Goal: Task Accomplishment & Management: Manage account settings

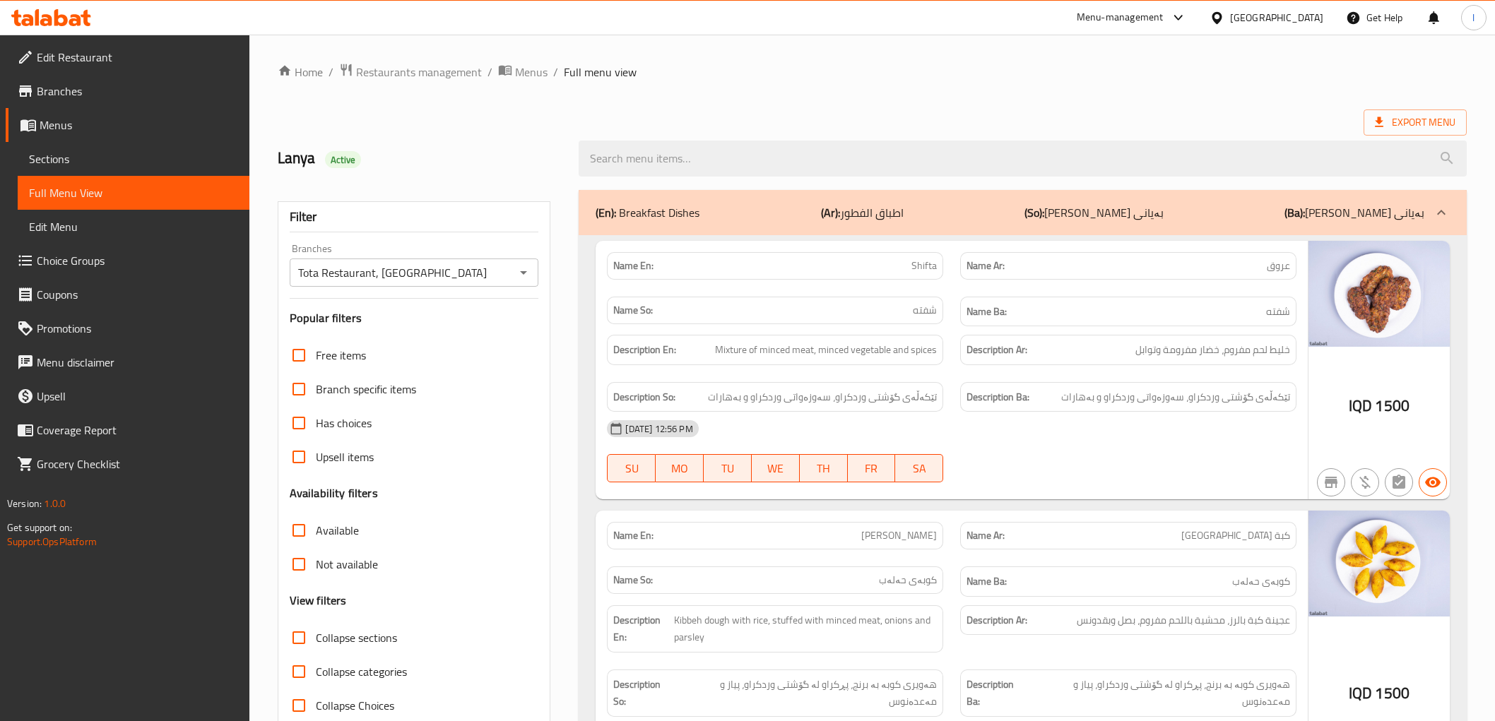
scroll to position [5322, 0]
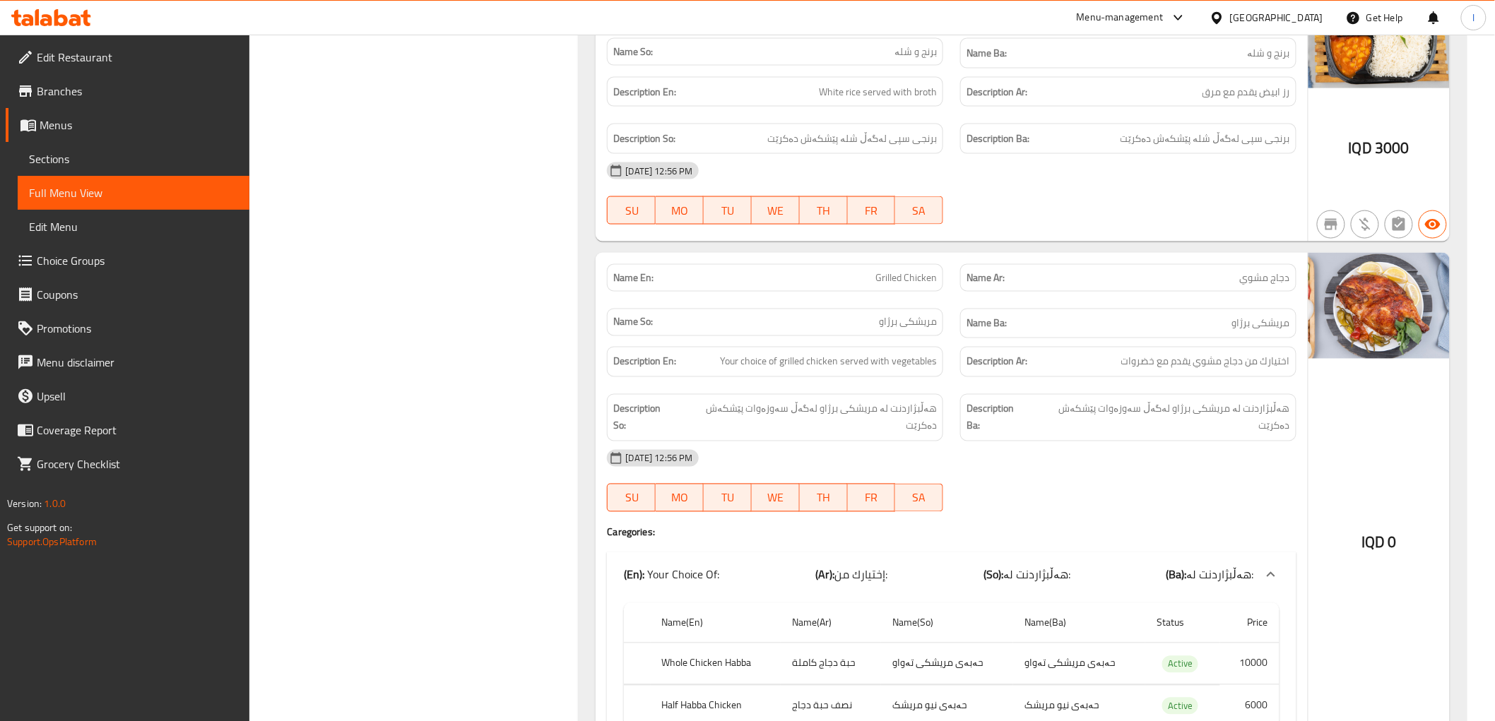
click at [69, 11] on icon at bounding box center [51, 17] width 80 height 17
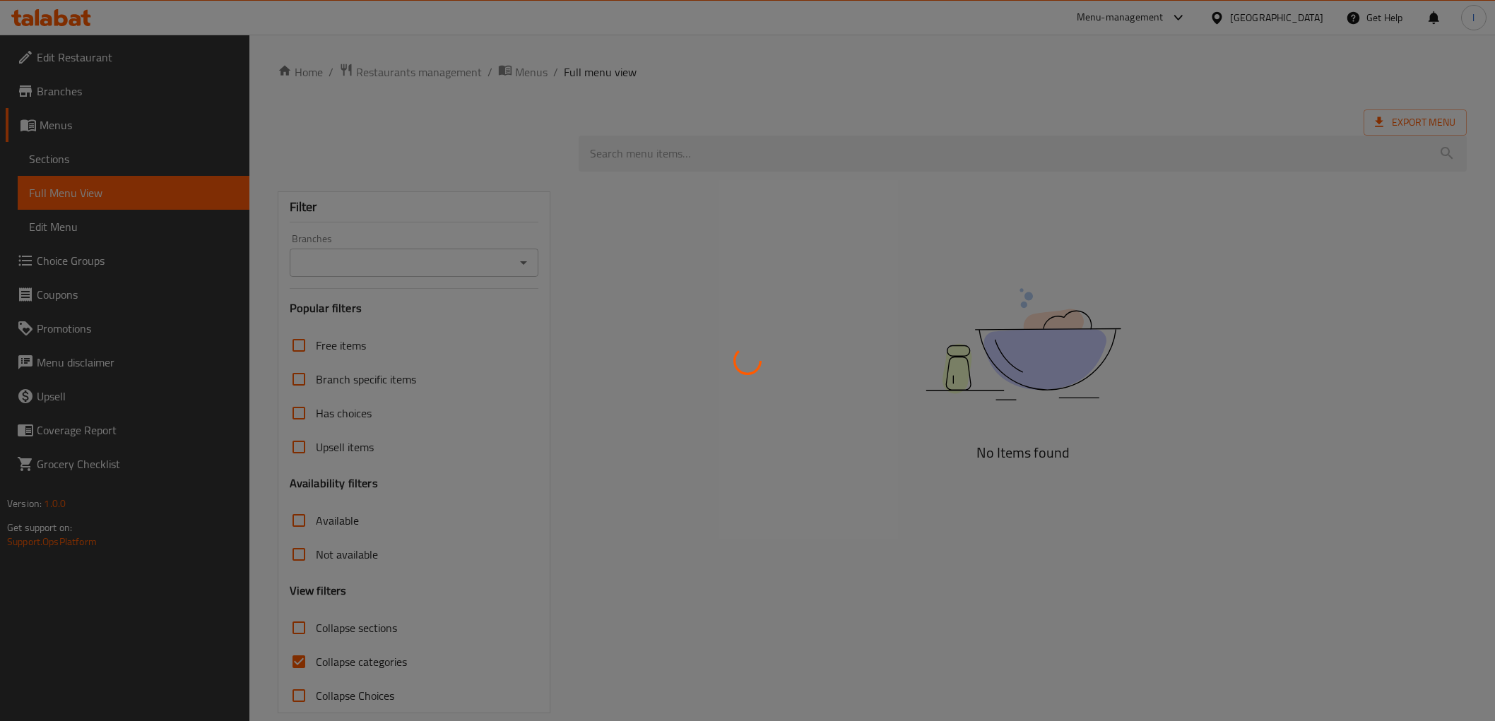
scroll to position [21, 0]
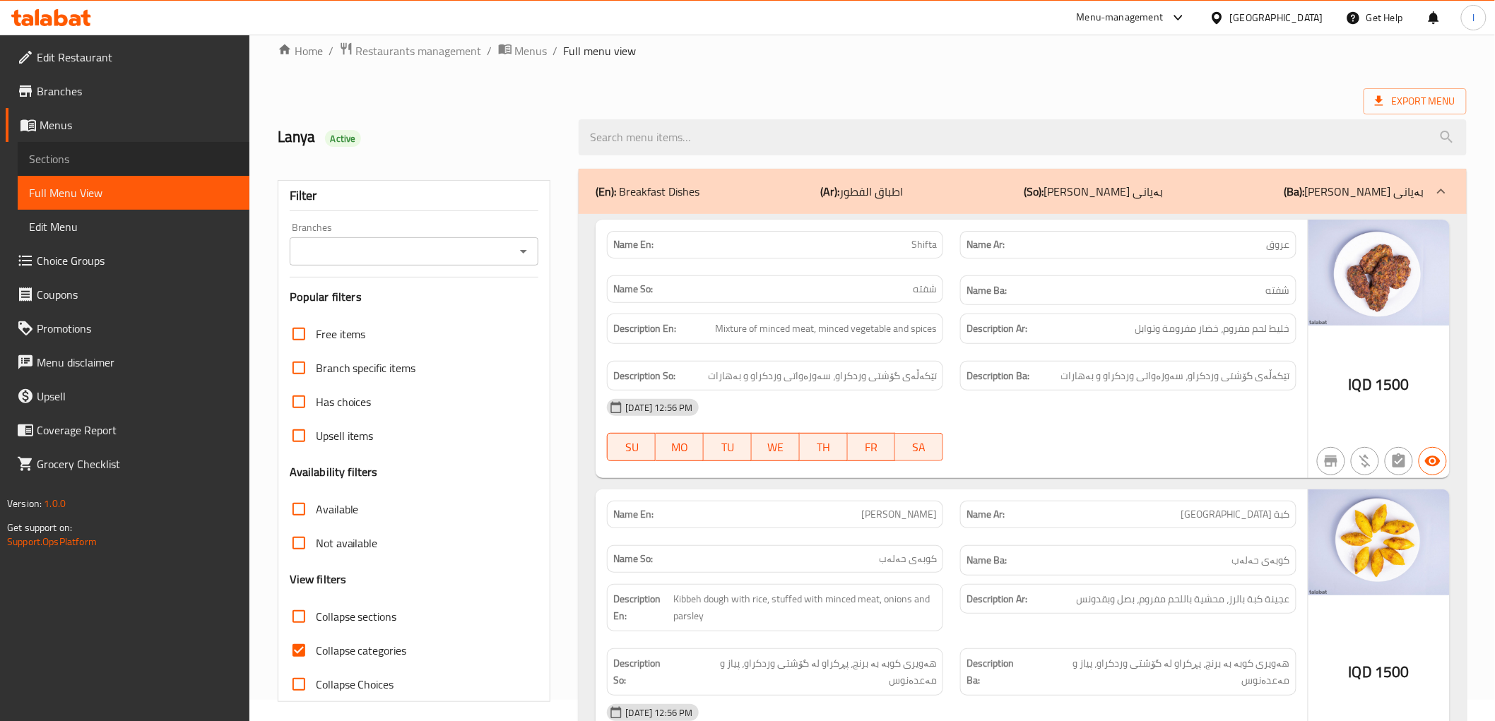
click at [66, 157] on span "Sections" at bounding box center [133, 158] width 209 height 17
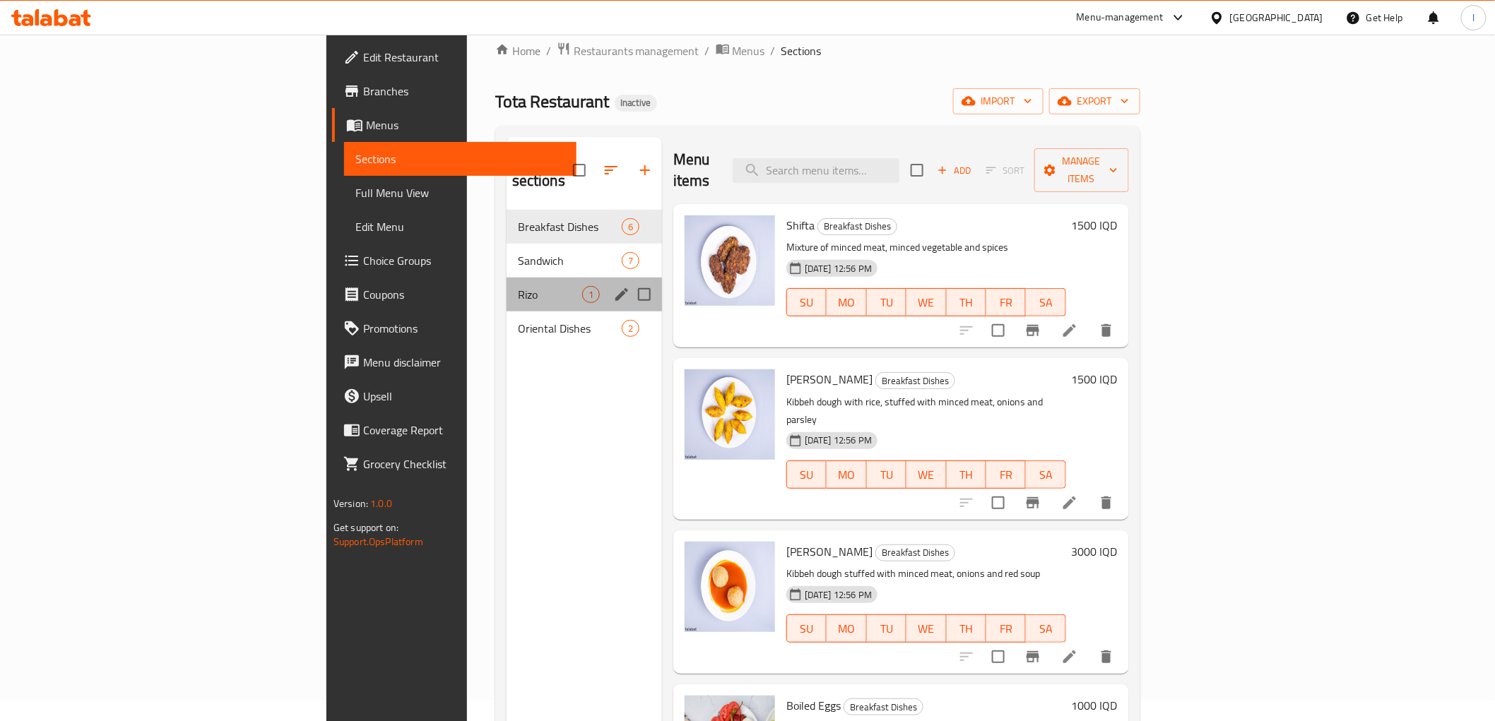
click at [506, 284] on div "Rizo 1" at bounding box center [583, 295] width 155 height 34
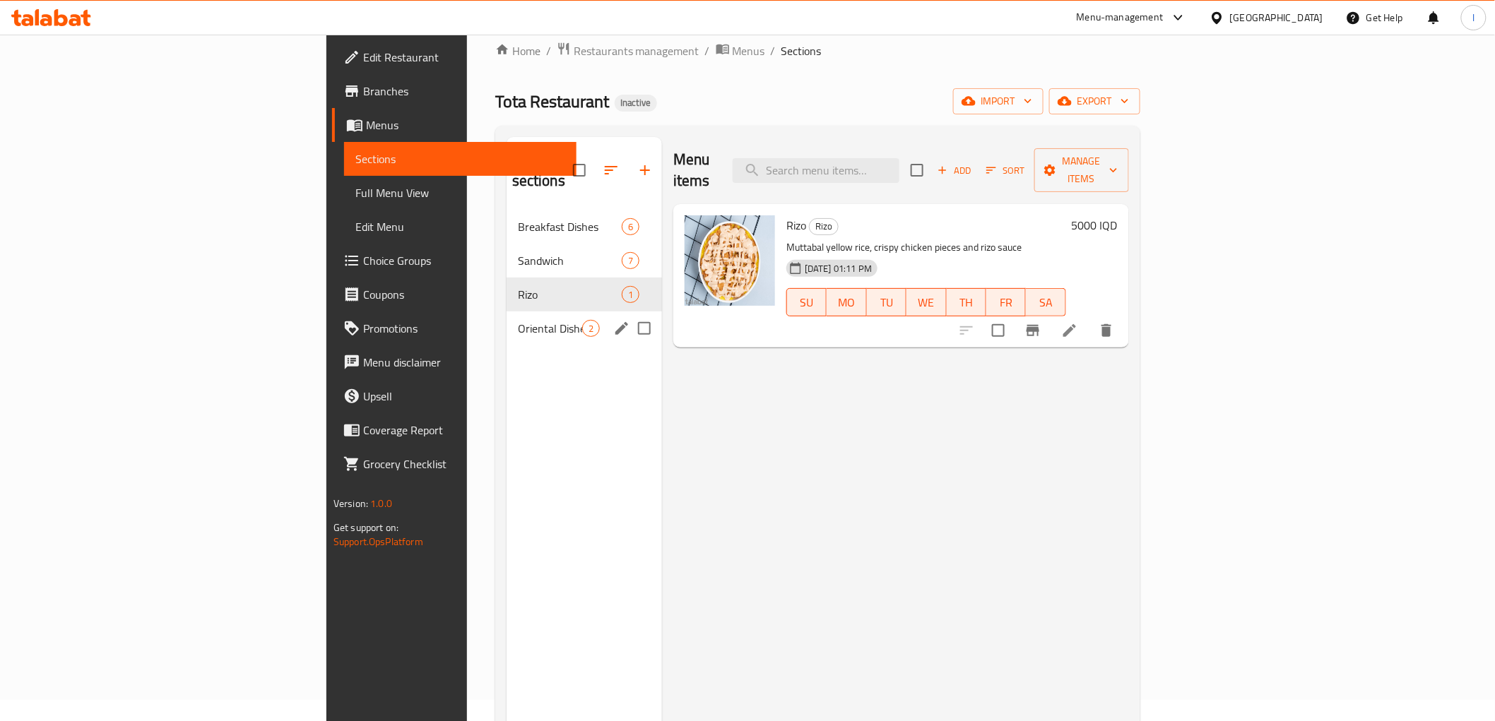
click at [506, 312] on div "Oriental Dishes 2" at bounding box center [583, 329] width 155 height 34
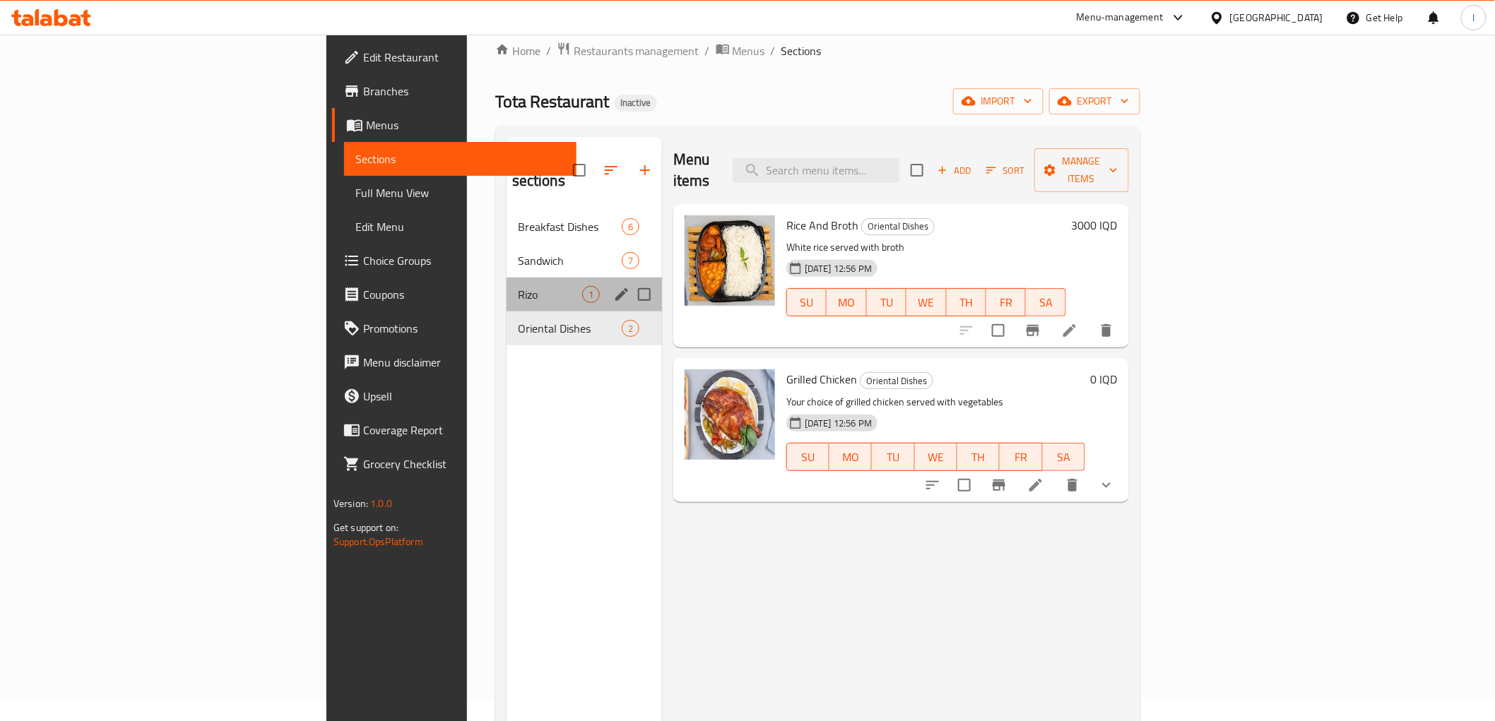
click at [506, 278] on div "Rizo 1" at bounding box center [583, 295] width 155 height 34
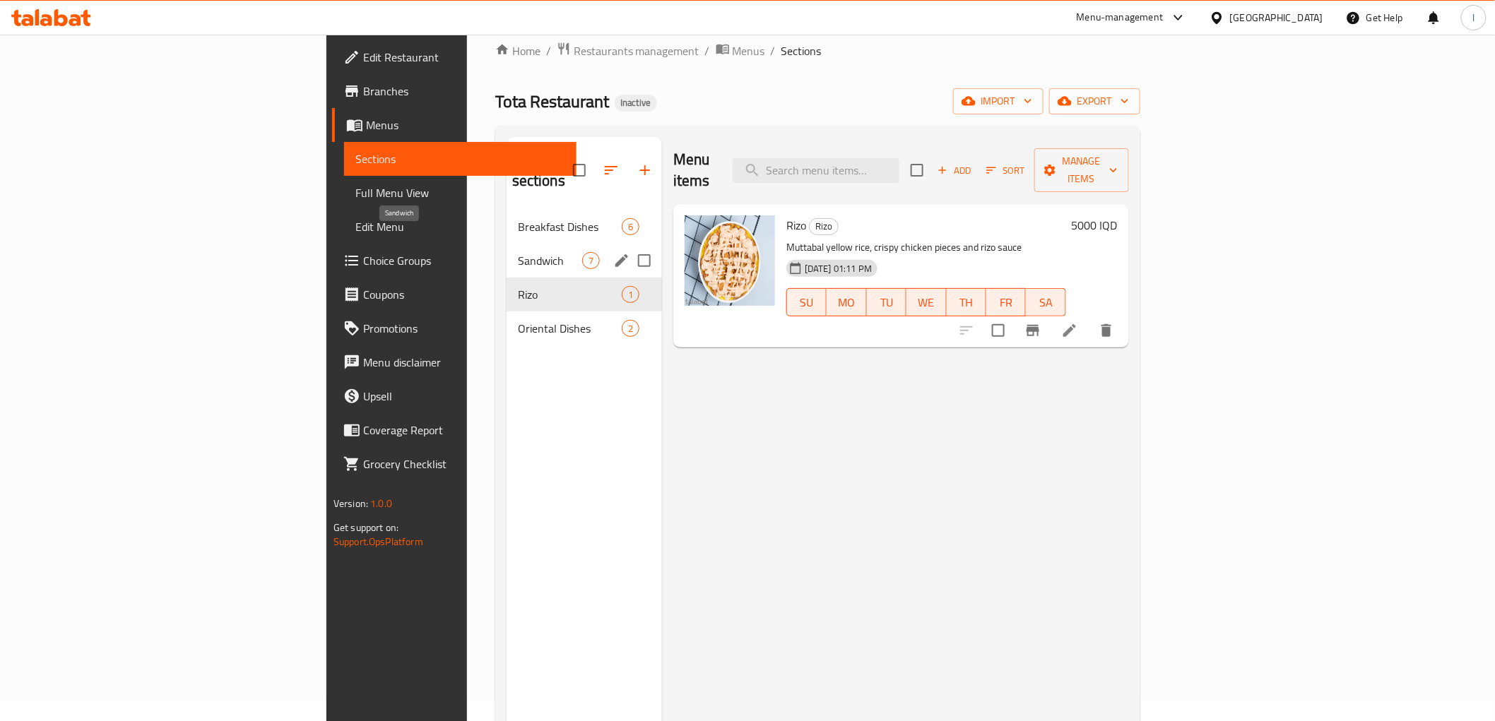
click at [518, 252] on span "Sandwich" at bounding box center [550, 260] width 64 height 17
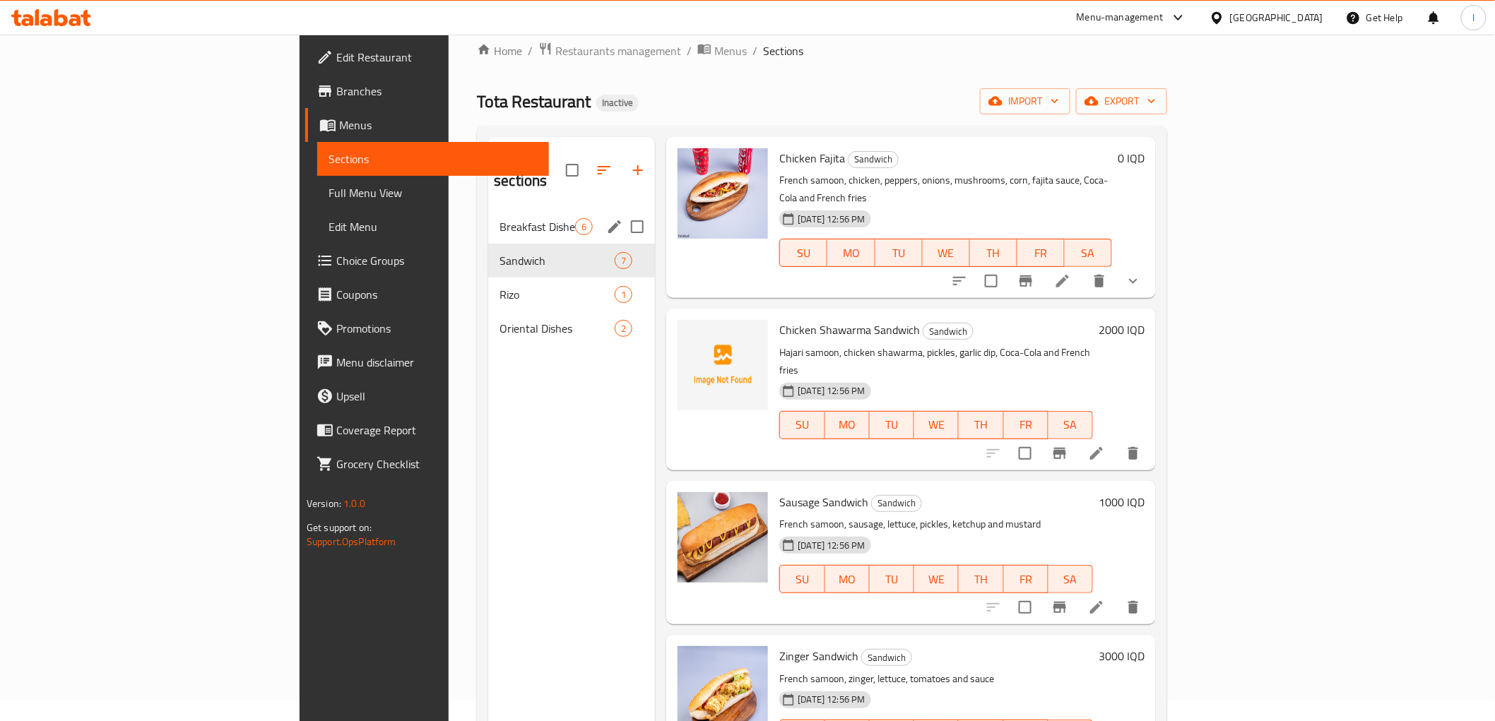
click at [488, 210] on div "Breakfast Dishes 6" at bounding box center [571, 227] width 167 height 34
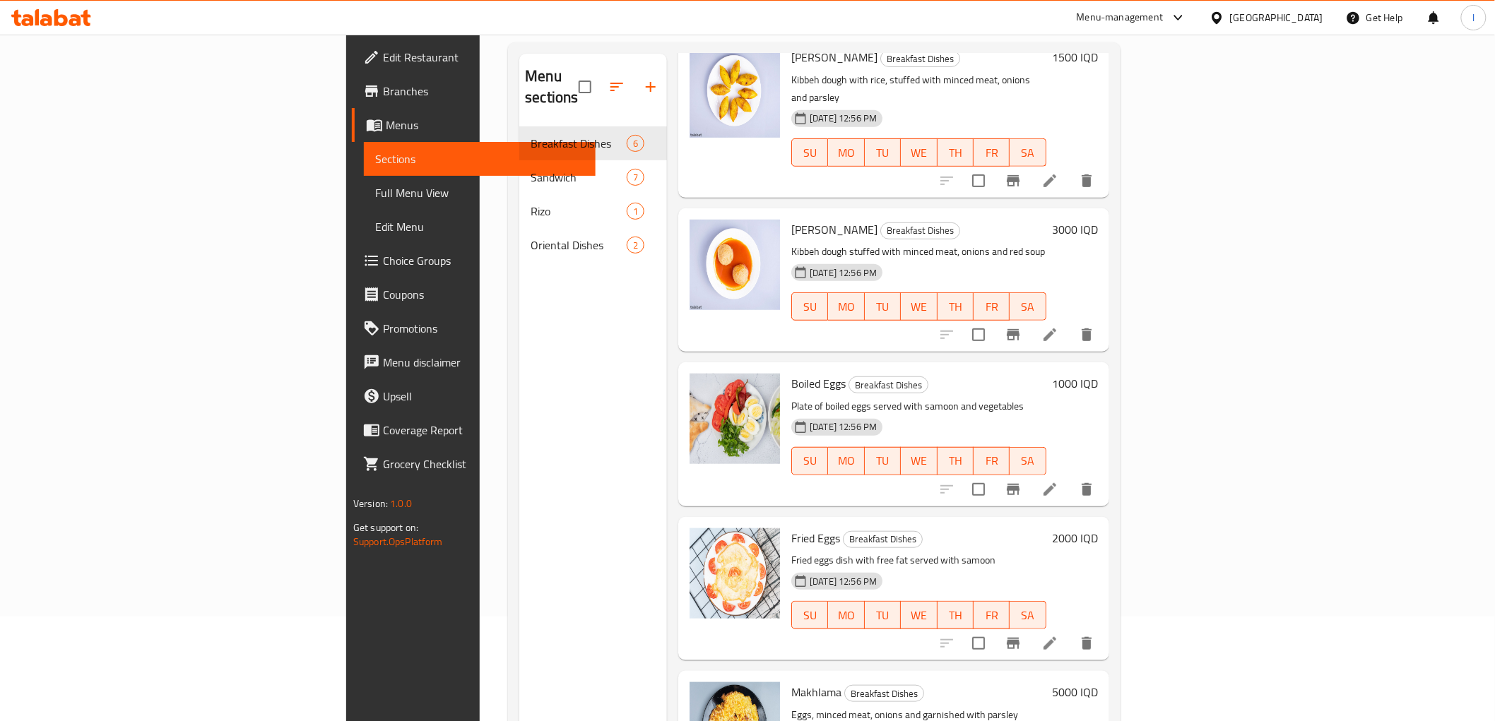
scroll to position [198, 0]
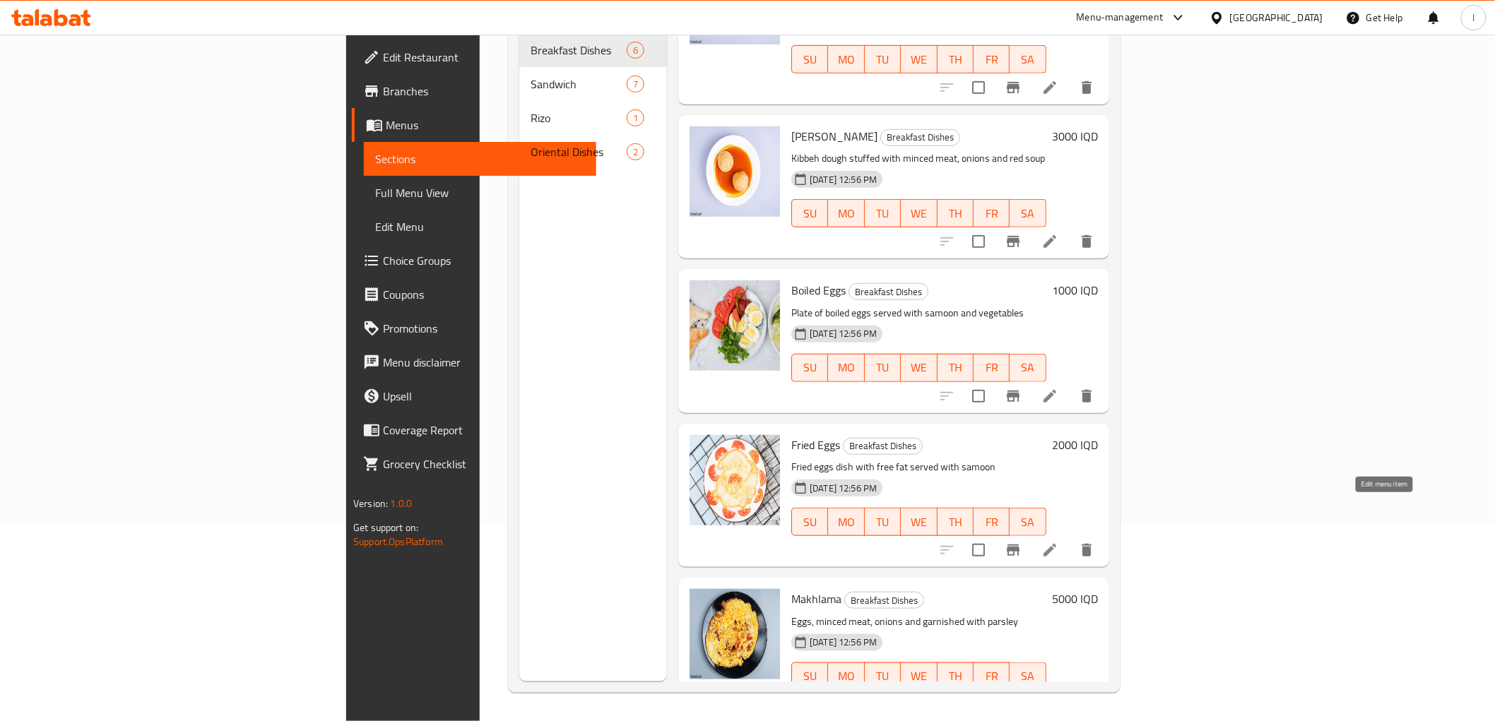
click at [1058, 542] on icon at bounding box center [1049, 550] width 17 height 17
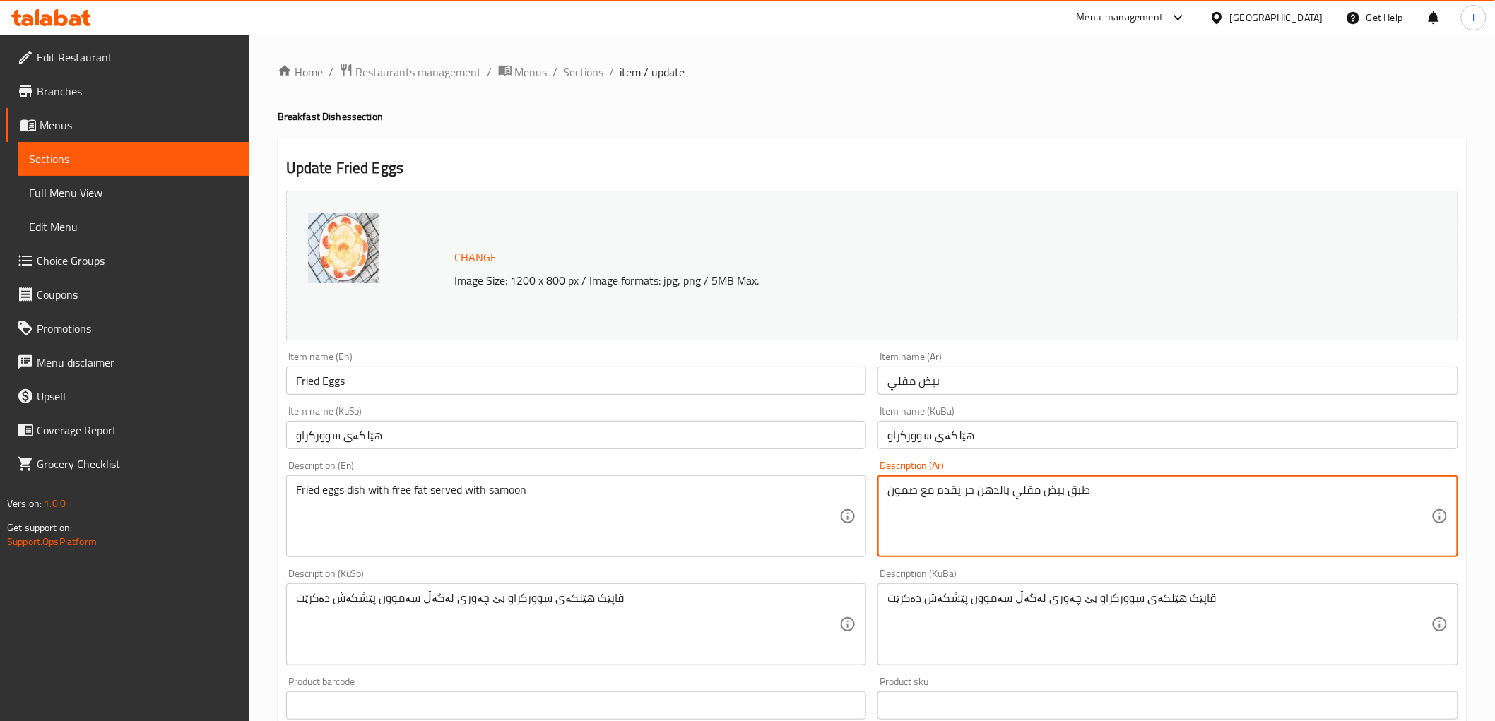
drag, startPoint x: 961, startPoint y: 495, endPoint x: 998, endPoint y: 504, distance: 38.4
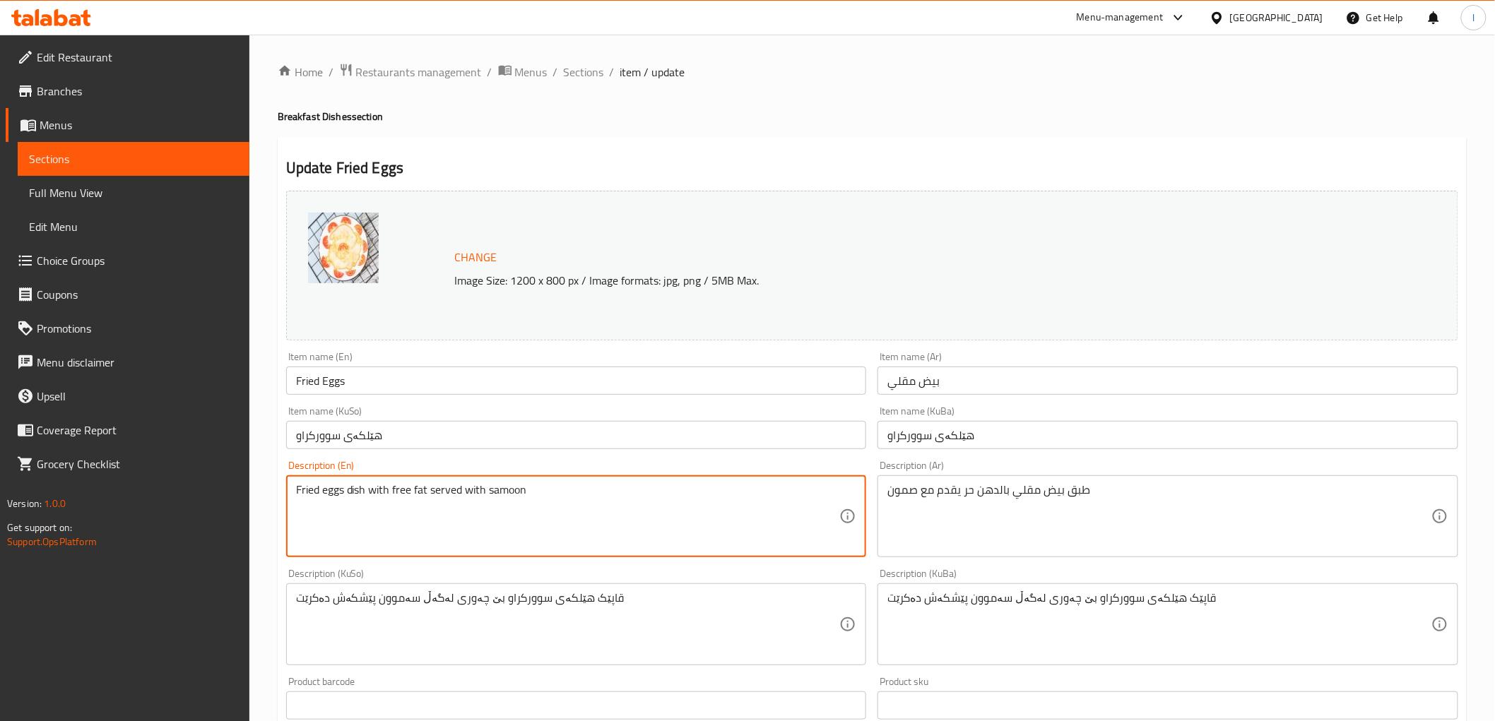
drag, startPoint x: 426, startPoint y: 497, endPoint x: 393, endPoint y: 499, distance: 33.3
paste textarea "Baladi ghee"
type textarea "Fried eggs dish with Baladi ghee served with samoon"
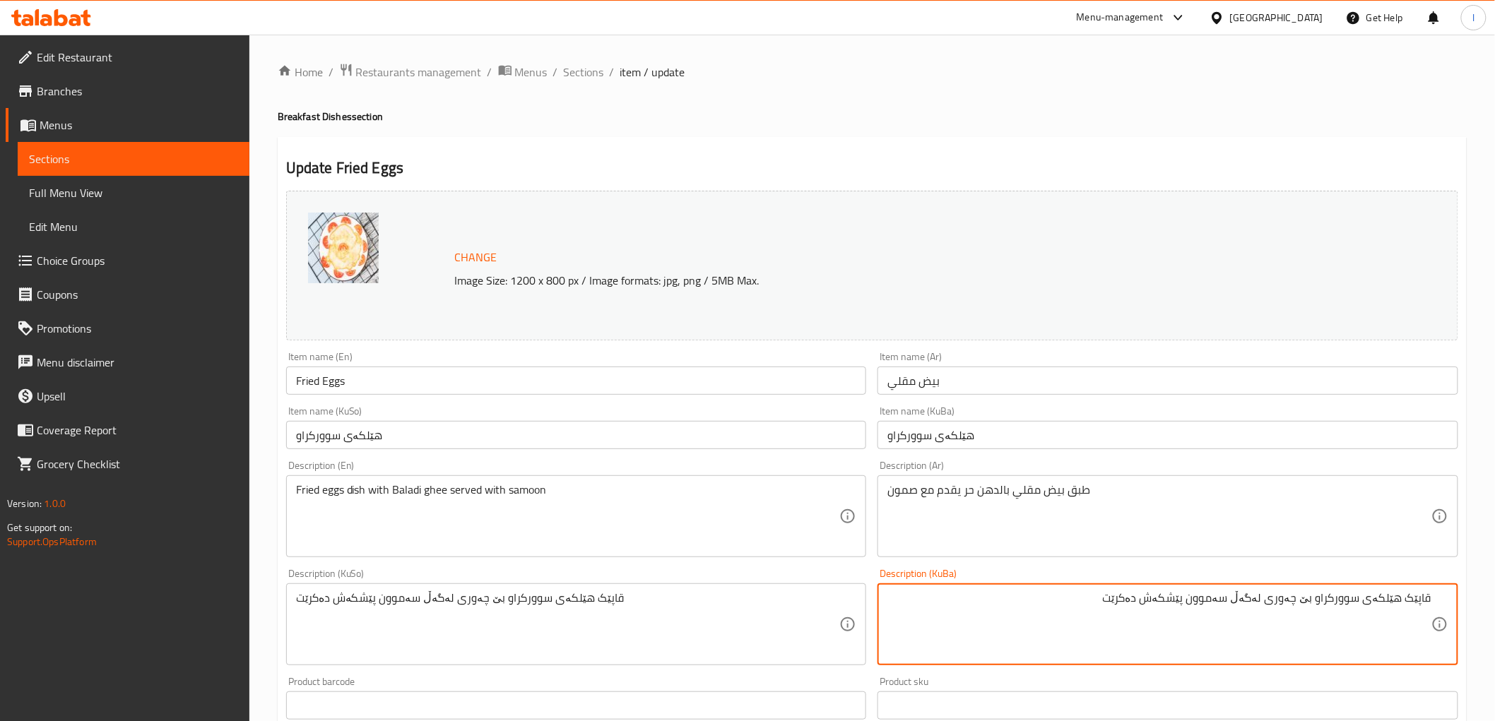
drag, startPoint x: 1274, startPoint y: 605, endPoint x: 1298, endPoint y: 606, distance: 24.0
click at [1311, 610] on textarea "قاپێک هێلکەی سوورکراو بێ چەوری لەگەڵ سەموون پێشکەش دەکرێت" at bounding box center [1159, 624] width 544 height 67
paste textarea "ڕۆنی خۆماڵی"
click at [1311, 606] on textarea "قاپێک هێلکەی سوورکراو بڕۆنی خۆماڵی لەگەڵ سەموون پێشکەش دەکرێت" at bounding box center [1159, 624] width 544 height 67
type textarea "قاپێک هێلکەی سوورکراو بە ڕۆنی خۆماڵی لەگەڵ سەموون پێشکەش دەکرێت"
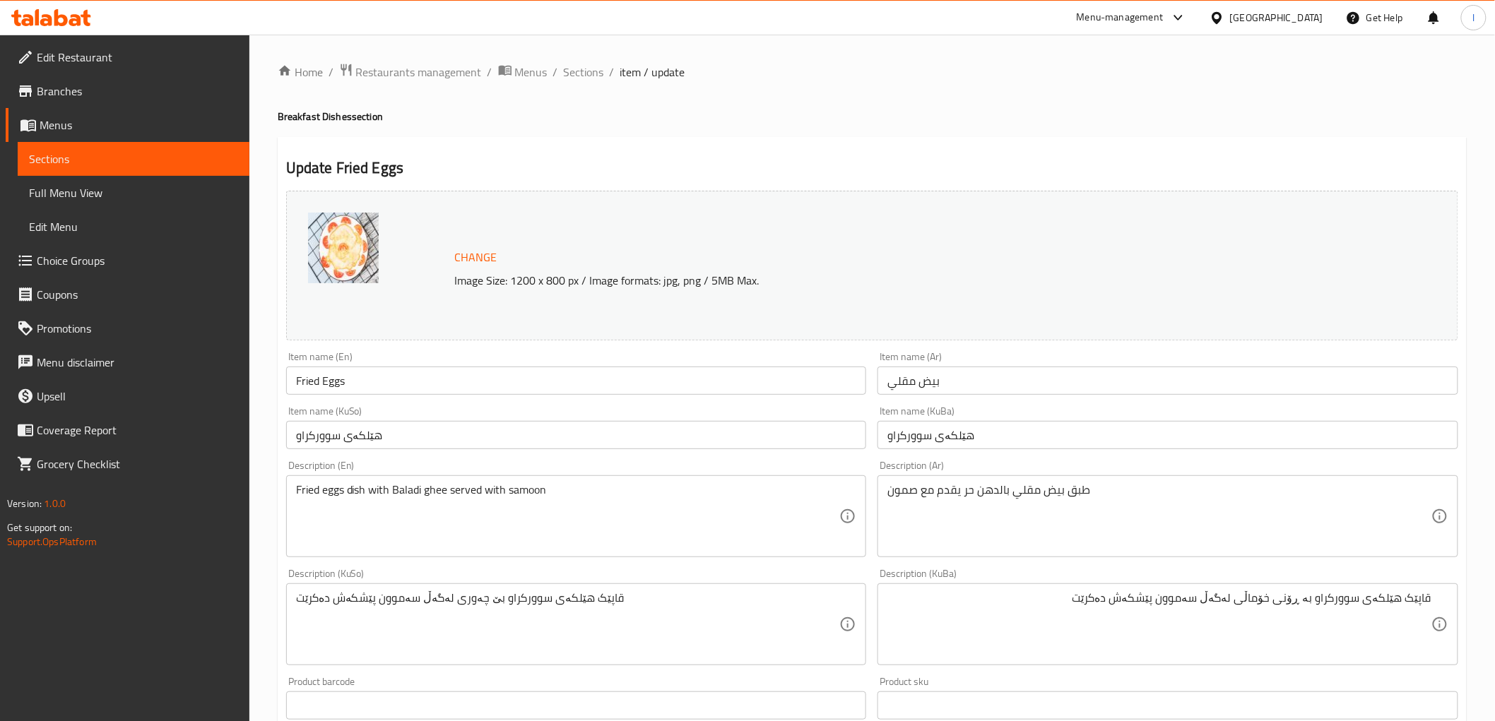
drag, startPoint x: 1031, startPoint y: 590, endPoint x: 1506, endPoint y: 627, distance: 476.1
click at [1494, 627] on html "​ Menu-management [GEOGRAPHIC_DATA] Get Help l Edit Restaurant Branches Menus S…" at bounding box center [747, 360] width 1495 height 721
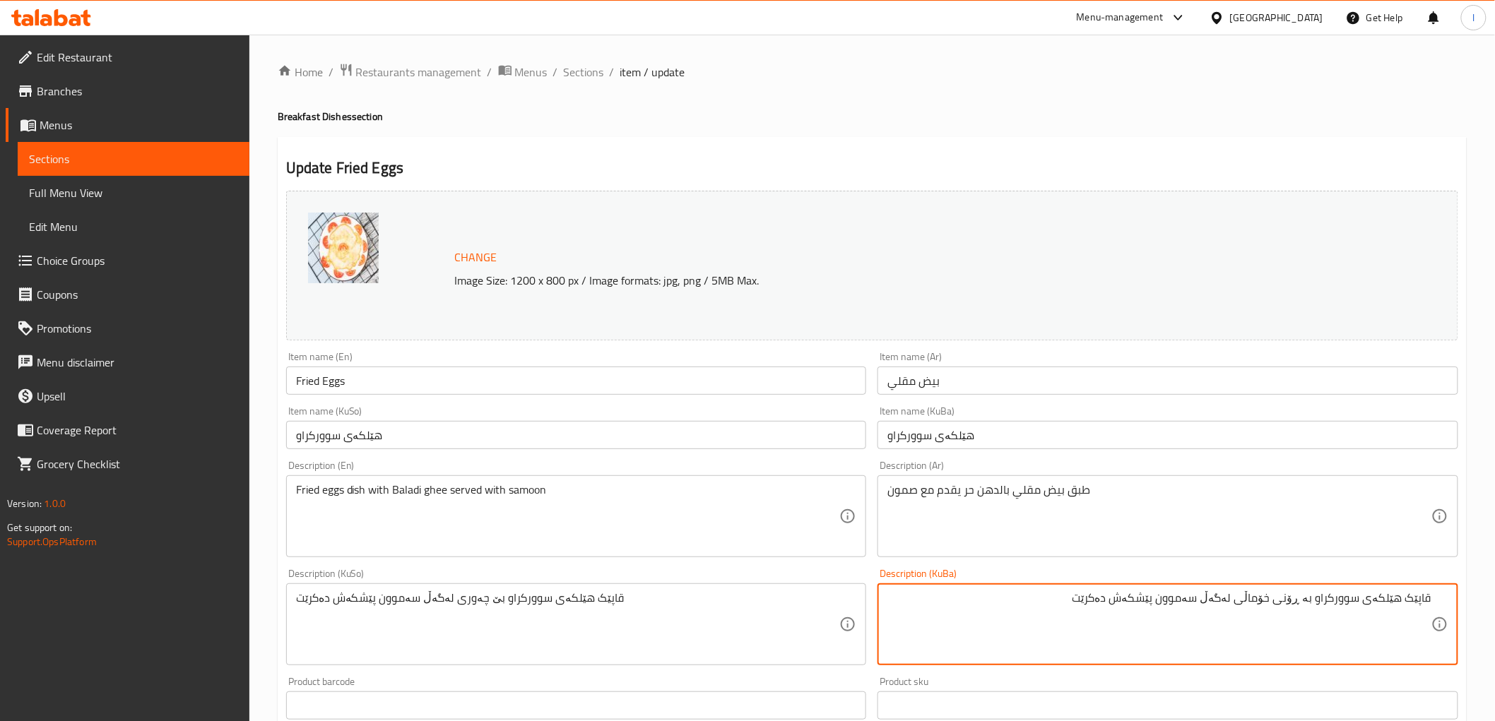
click at [1263, 598] on textarea "قاپێک هێلکەی سوورکراو بە ڕۆنی خۆماڵی لەگەڵ سەموون پێشکەش دەکرێت" at bounding box center [1159, 624] width 544 height 67
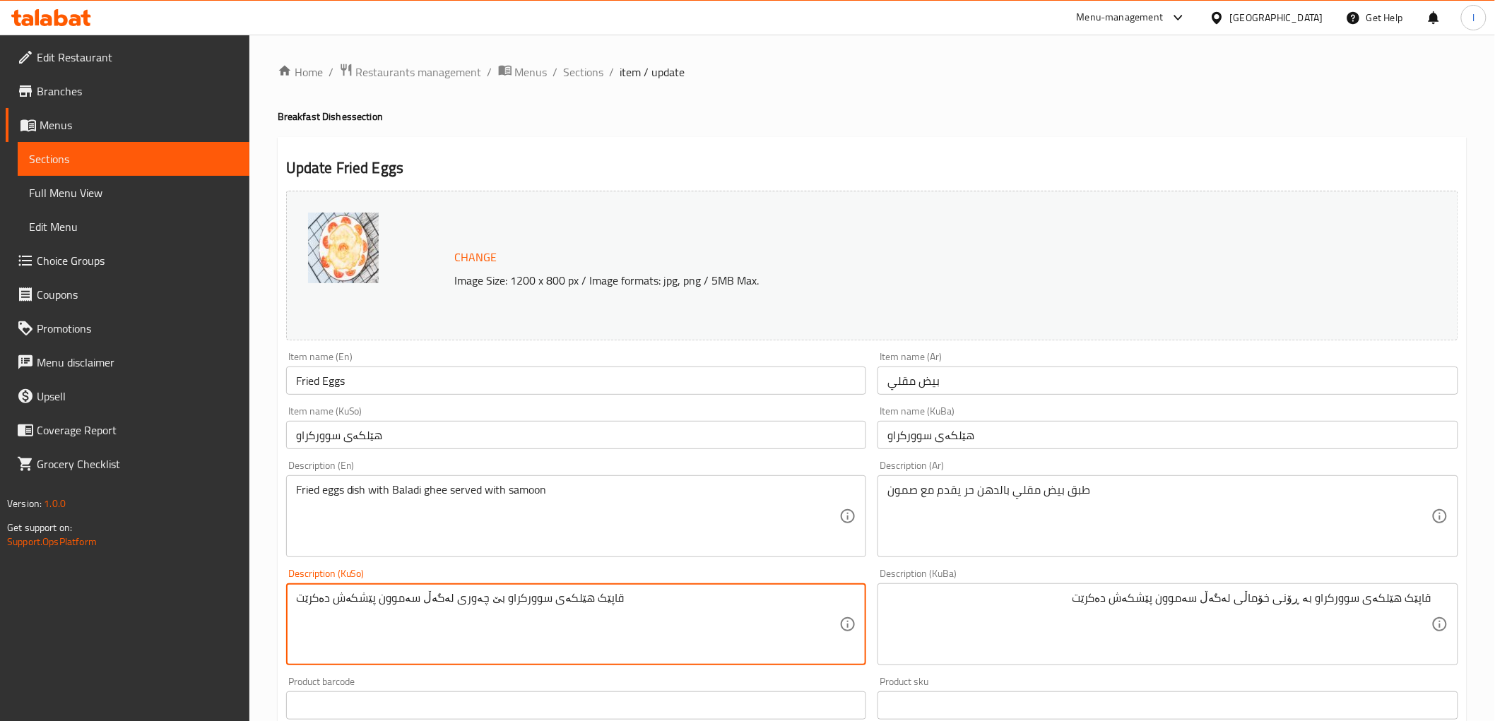
click at [481, 591] on textarea "قاپێک هێلکەی سوورکراو بێ چەوری لەگەڵ سەموون پێشکەش دەکرێت" at bounding box center [568, 624] width 544 height 67
paste textarea "ڕۆنی خۆماڵ"
type textarea "قاپێک هێلکەی سوورکراو بە ڕۆنی خۆماڵی لەگەڵ سەموون پێشکەش دەکرێت"
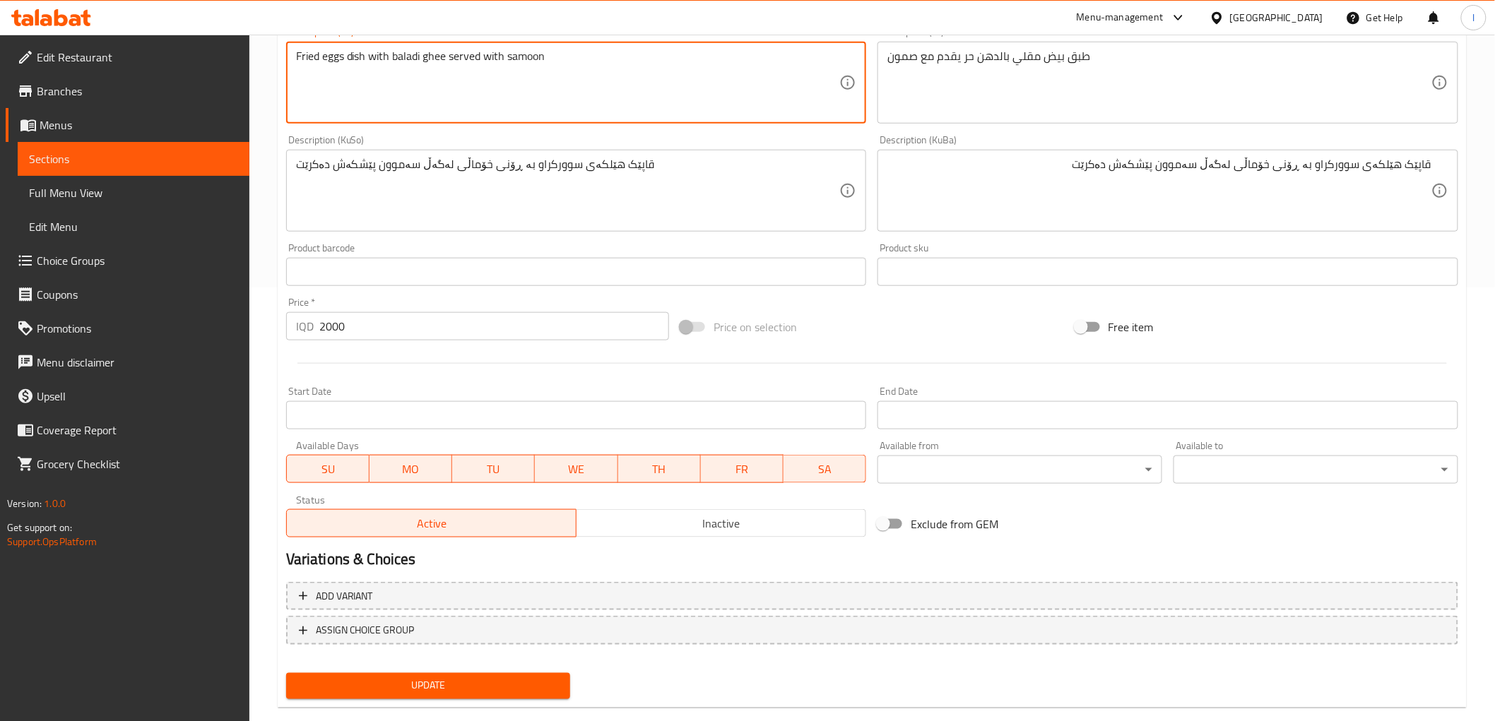
scroll to position [457, 0]
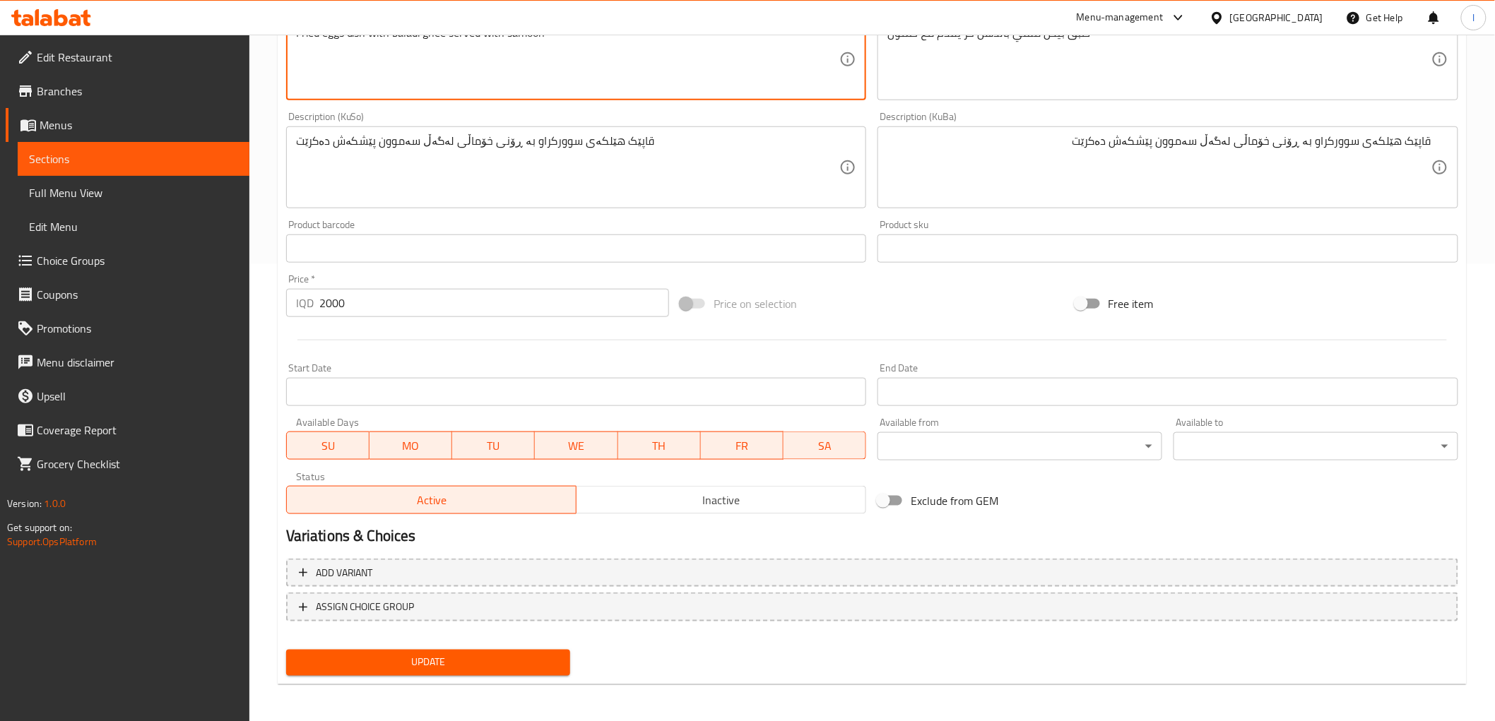
type textarea "Fried eggs dish with baladi ghee served with samoon"
click at [493, 658] on span "Update" at bounding box center [428, 663] width 262 height 18
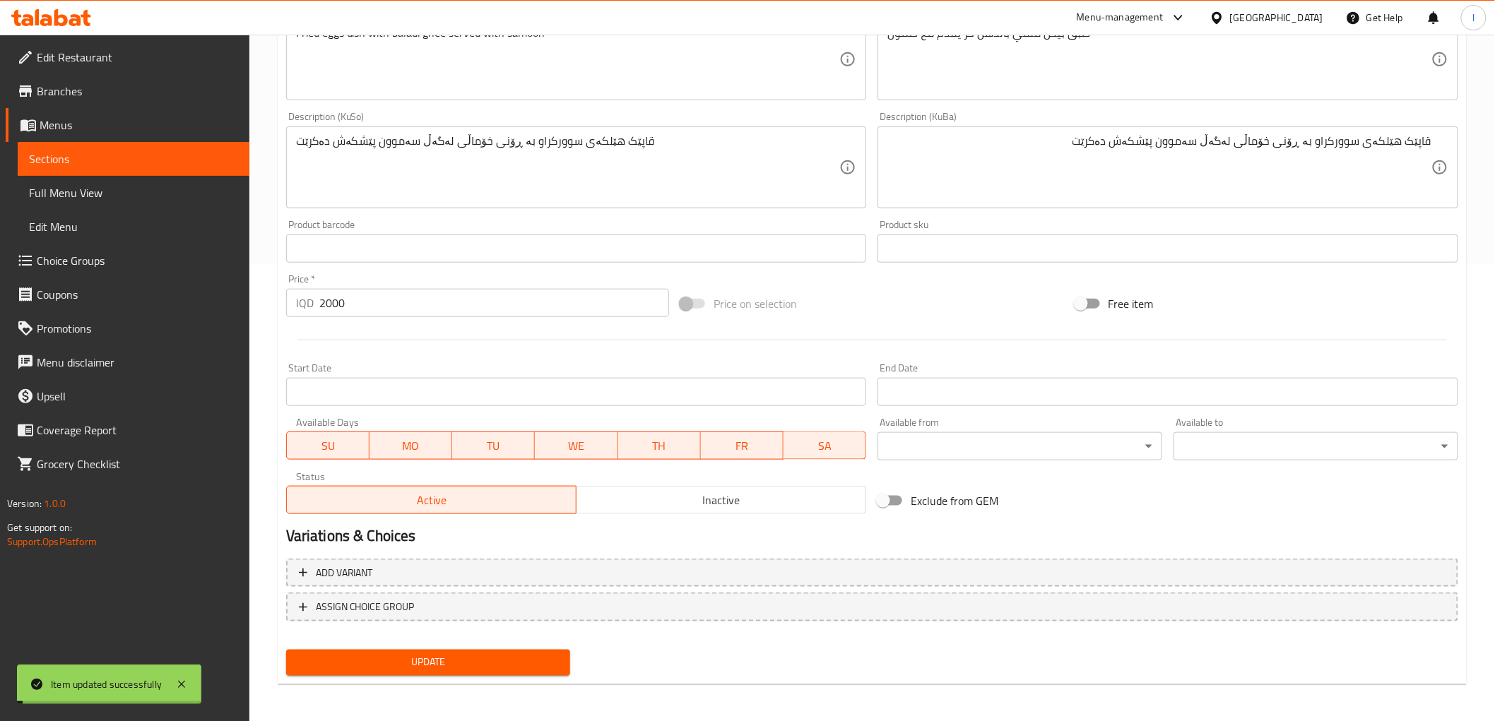
click at [134, 193] on span "Full Menu View" at bounding box center [133, 192] width 209 height 17
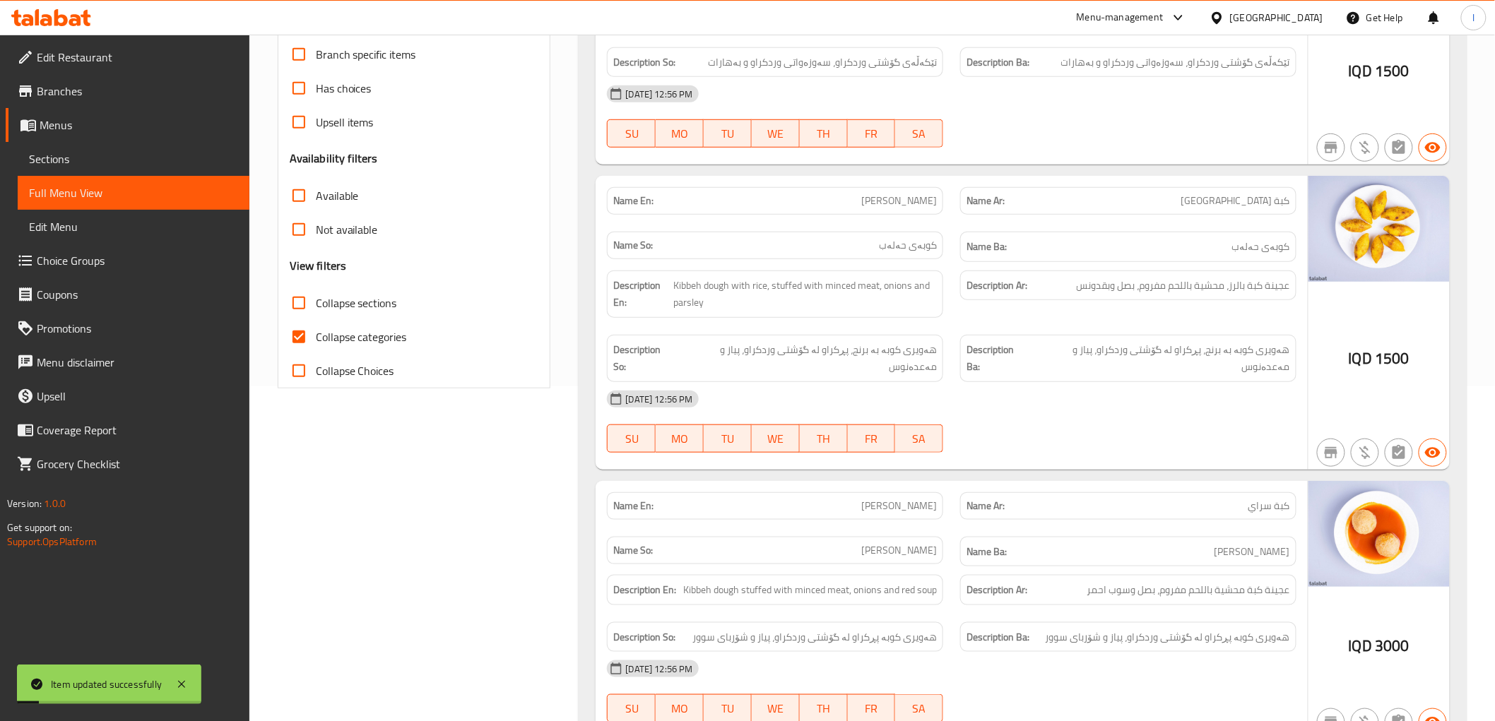
scroll to position [143, 0]
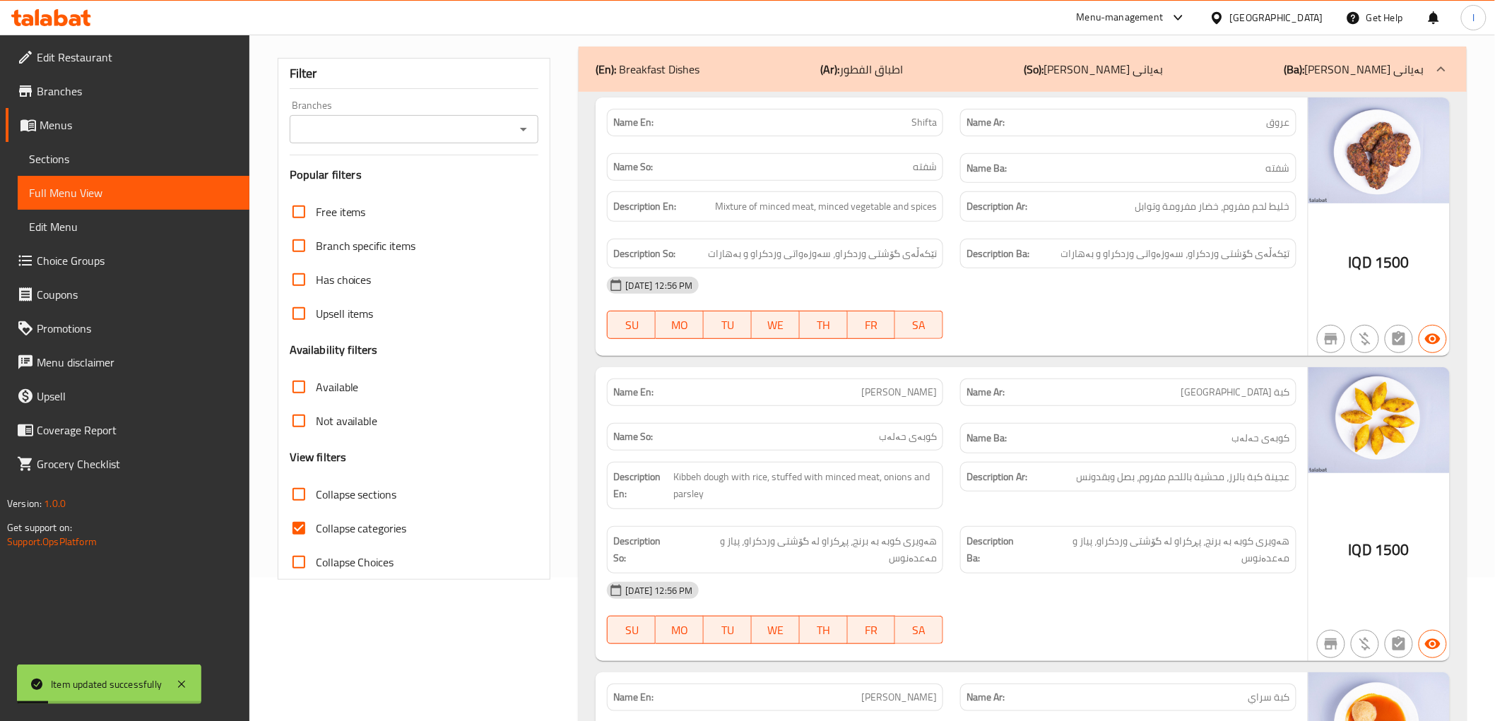
click at [357, 535] on span "Collapse categories" at bounding box center [361, 528] width 91 height 17
click at [316, 535] on input "Collapse categories" at bounding box center [299, 528] width 34 height 34
checkbox input "false"
click at [355, 475] on div "Free items Branch specific items Has choices Upsell items Availability filters …" at bounding box center [414, 387] width 249 height 384
click at [348, 499] on span "Collapse sections" at bounding box center [356, 494] width 81 height 17
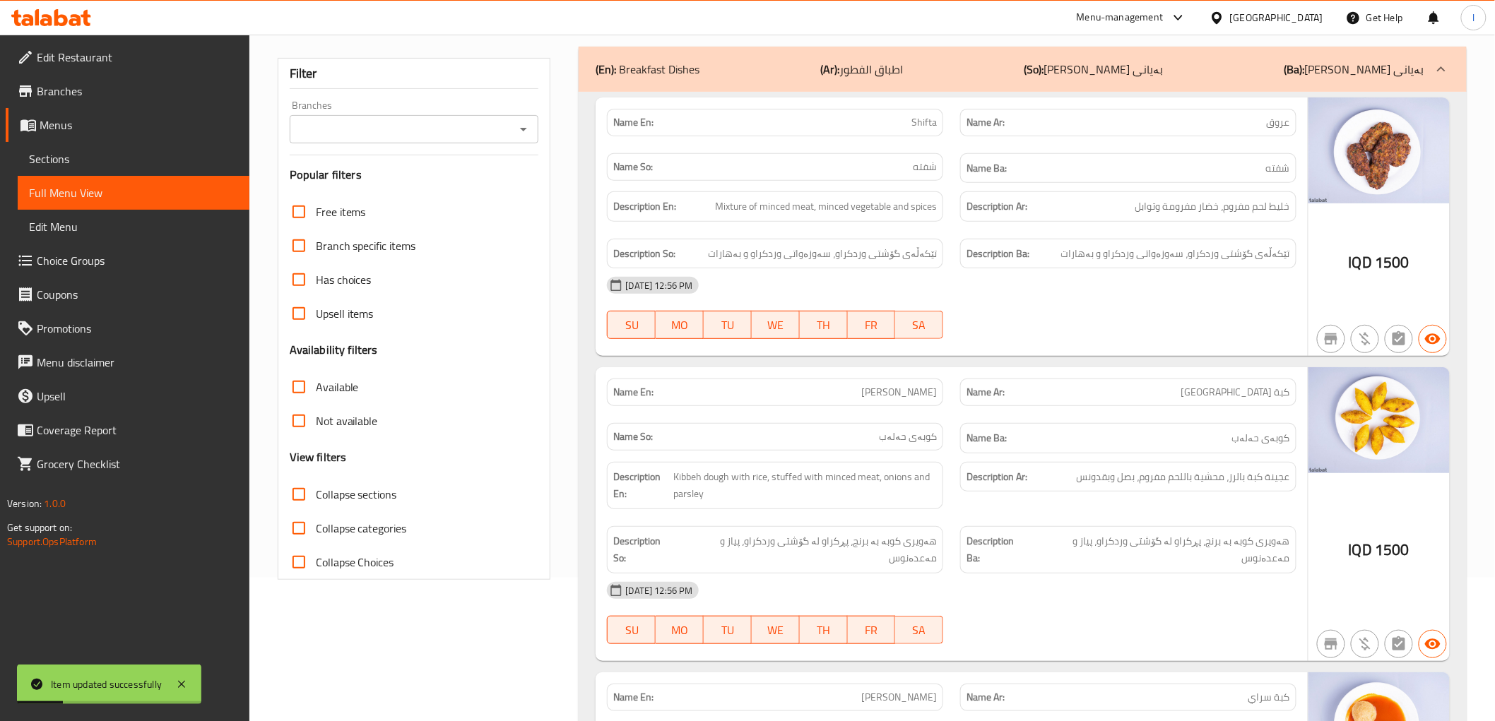
click at [316, 499] on input "Collapse sections" at bounding box center [299, 494] width 34 height 34
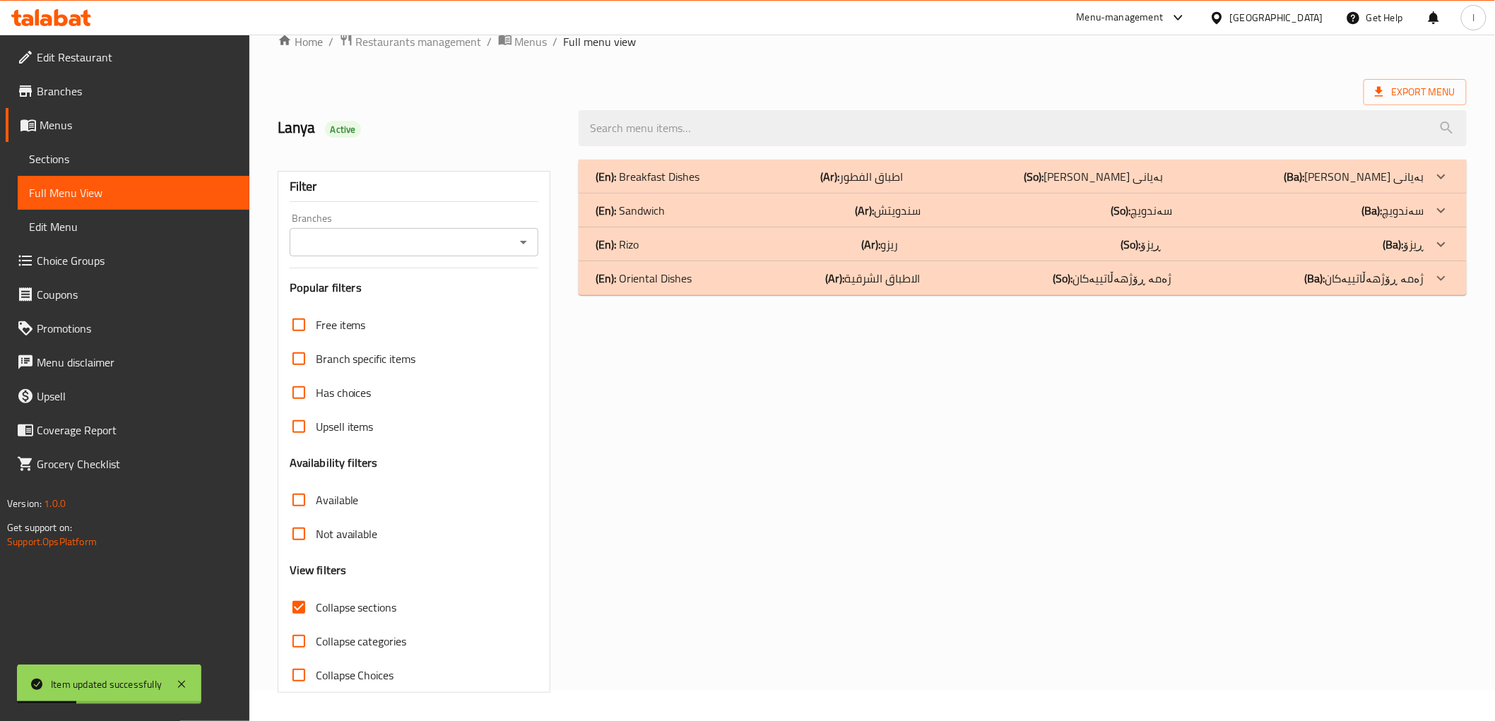
scroll to position [30, 0]
click at [378, 603] on span "Collapse sections" at bounding box center [356, 607] width 81 height 17
click at [316, 603] on input "Collapse sections" at bounding box center [299, 608] width 34 height 34
checkbox input "false"
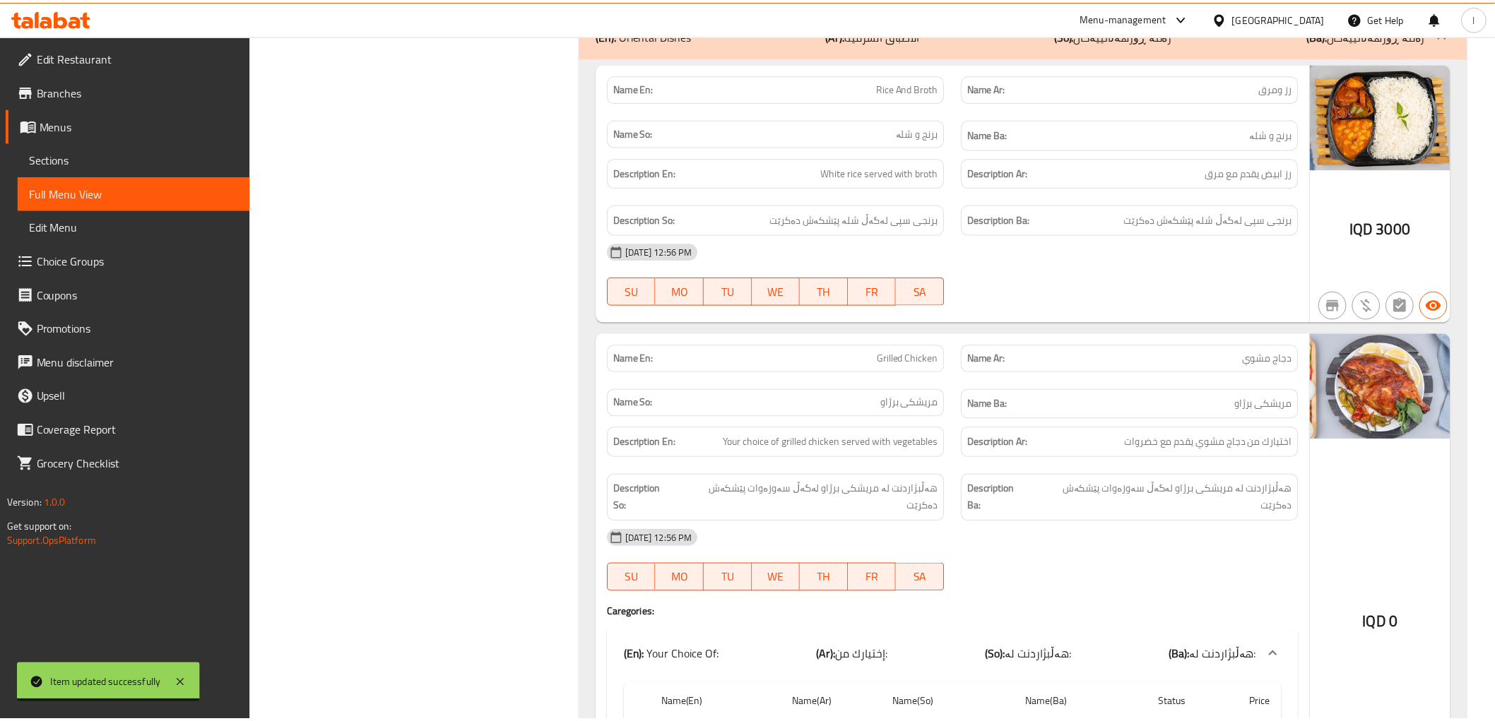
scroll to position [5322, 0]
